Goal: Navigation & Orientation: Go to known website

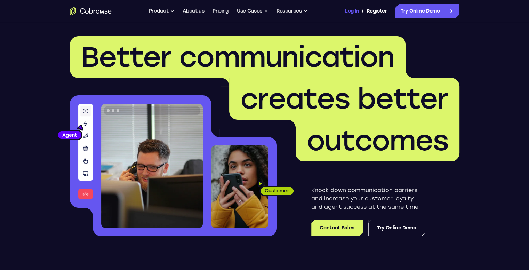
click at [350, 7] on link "Log In" at bounding box center [352, 11] width 14 height 14
click at [376, 13] on link "Dashboard" at bounding box center [373, 11] width 26 height 14
click at [372, 10] on link "Dashboard" at bounding box center [373, 11] width 26 height 14
